Goal: Task Accomplishment & Management: Manage account settings

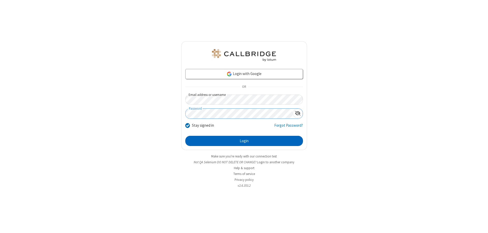
click at [244, 141] on button "Login" at bounding box center [244, 141] width 118 height 10
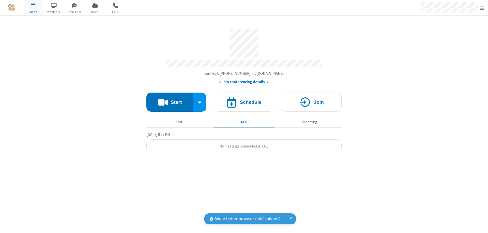
click at [482, 8] on span "Open menu" at bounding box center [482, 8] width 4 height 5
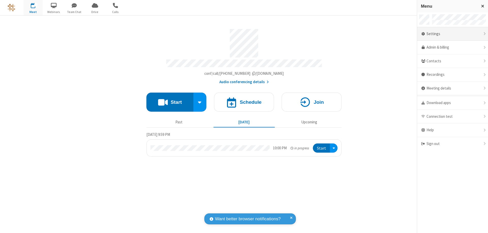
click at [452, 34] on div "Settings" at bounding box center [452, 34] width 71 height 14
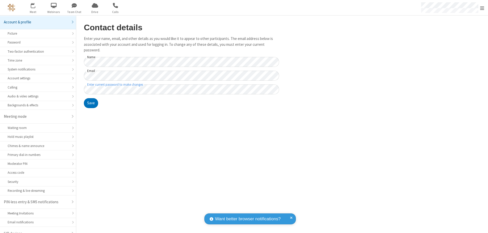
scroll to position [7, 0]
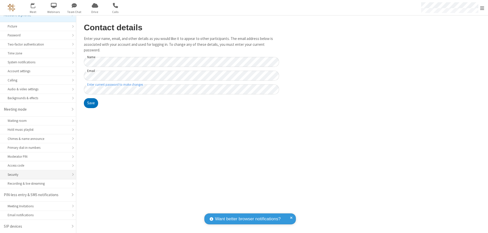
click at [36, 174] on div "Security" at bounding box center [38, 174] width 61 height 5
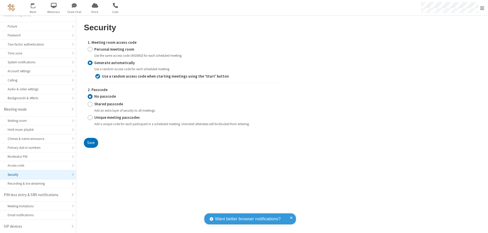
click at [90, 49] on input "Personal meeting room" at bounding box center [90, 49] width 5 height 5
radio input "true"
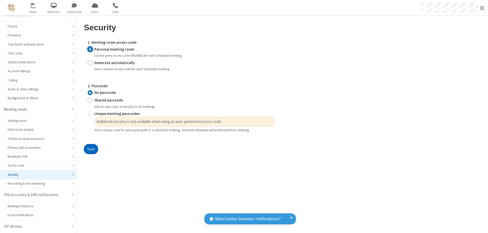
click at [91, 149] on button "Save" at bounding box center [91, 149] width 14 height 10
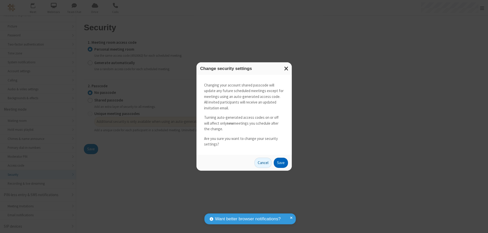
click at [281, 162] on button "Save" at bounding box center [281, 163] width 14 height 10
